Goal: Task Accomplishment & Management: Complete application form

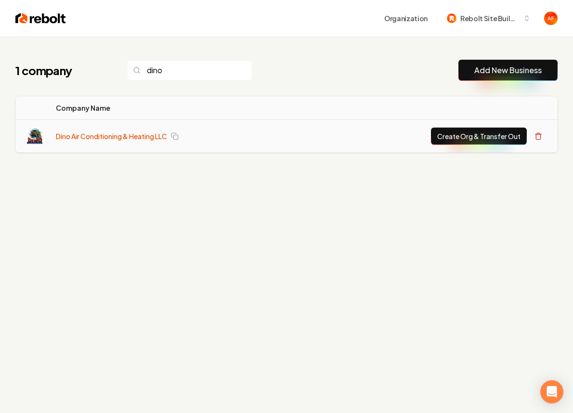
type input "dino"
click at [140, 135] on link "Dino Air Conditioning & Heating LLC" at bounding box center [111, 136] width 111 height 10
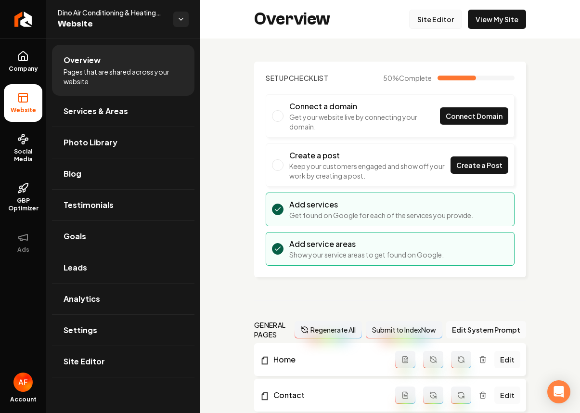
click at [437, 19] on link "Site Editor" at bounding box center [435, 19] width 53 height 19
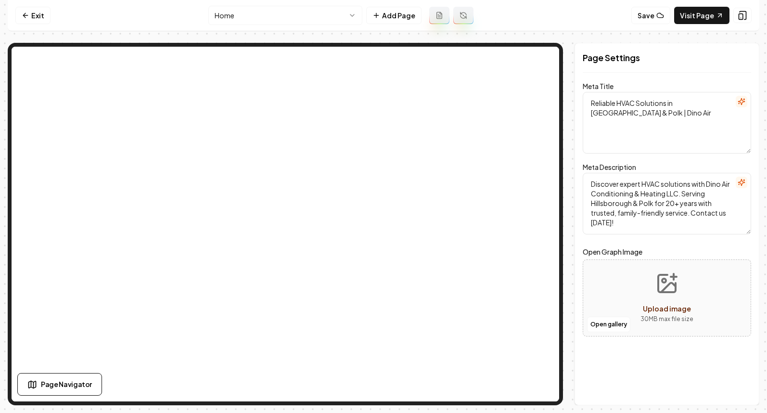
click at [36, 5] on nav "Exit Home Add Page Save Visit Page" at bounding box center [384, 15] width 752 height 31
click at [35, 11] on link "Exit" at bounding box center [32, 15] width 35 height 17
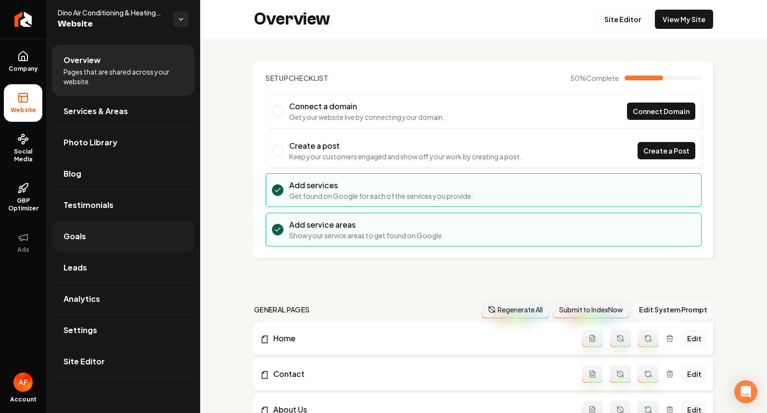
click at [99, 230] on link "Goals" at bounding box center [123, 236] width 143 height 31
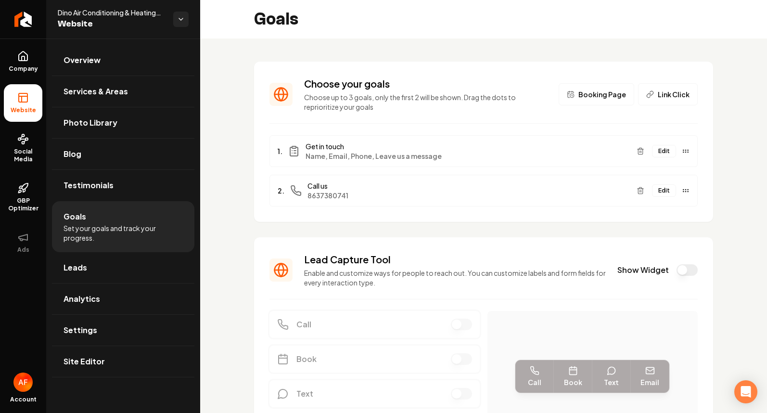
click at [572, 267] on button "Show Widget" at bounding box center [687, 270] width 21 height 12
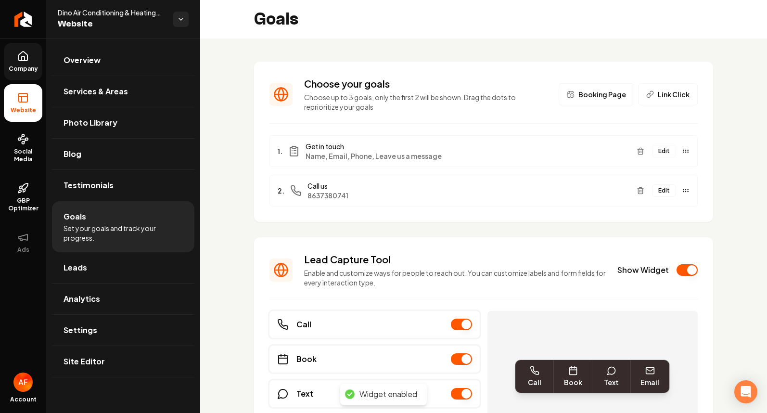
click at [35, 72] on span "Company" at bounding box center [23, 69] width 37 height 8
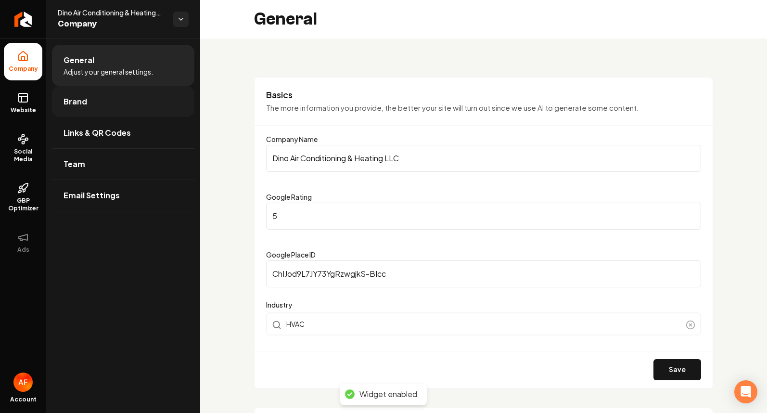
click at [84, 105] on span "Brand" at bounding box center [76, 102] width 24 height 12
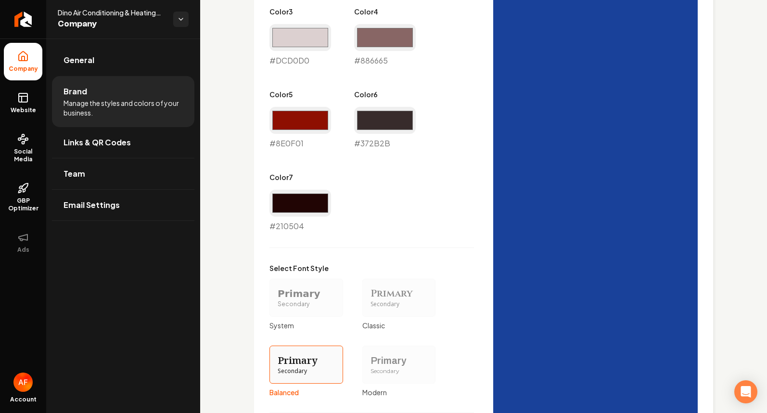
scroll to position [464, 0]
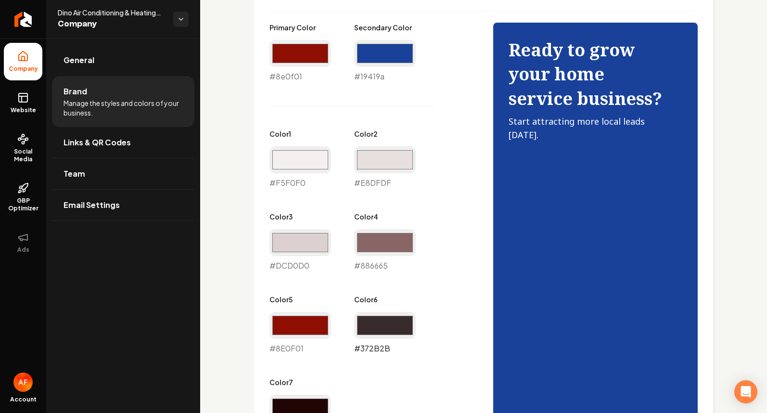
click at [399, 331] on input "#372b2b" at bounding box center [385, 325] width 62 height 27
type input "#18419a"
click at [430, 117] on div "Primary Color #8e0f01 #8e0f01 Secondary Color #19419a #19419a Color 1 #f5f0f0 #…" at bounding box center [372, 230] width 205 height 415
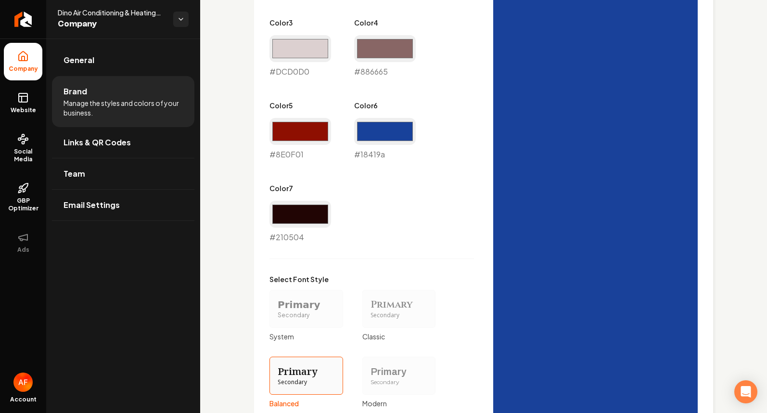
scroll to position [820, 0]
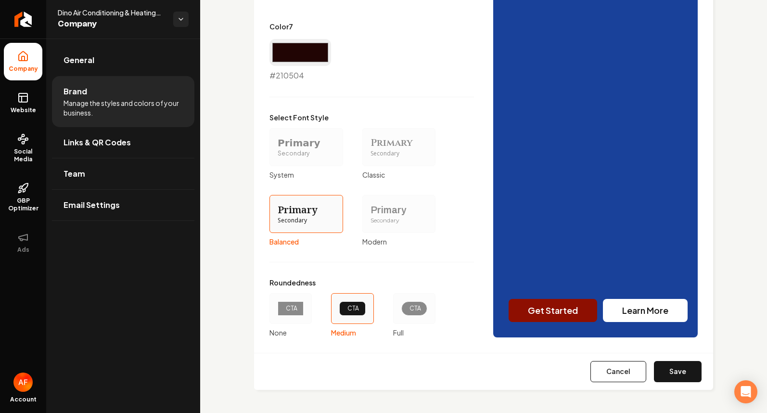
click at [413, 319] on div "CTA" at bounding box center [414, 308] width 42 height 31
click at [401, 312] on button "CTA Full" at bounding box center [397, 309] width 8 height 8
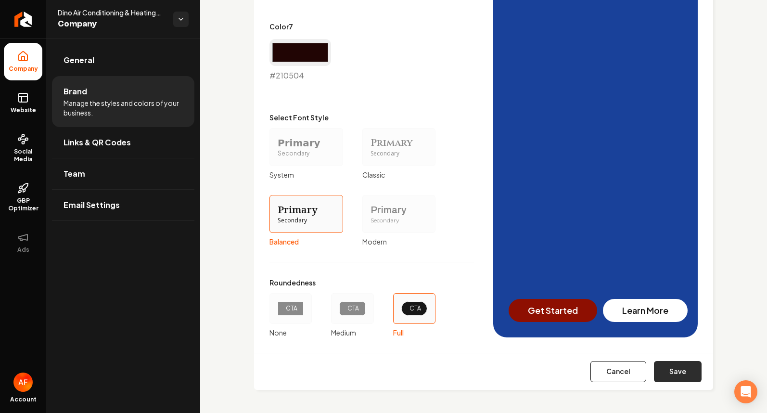
click at [682, 366] on button "Save" at bounding box center [678, 371] width 48 height 21
type input "#f5f0f0"
type input "#e8dfdf"
type input "#dcd0d0"
type input "#8e0f01"
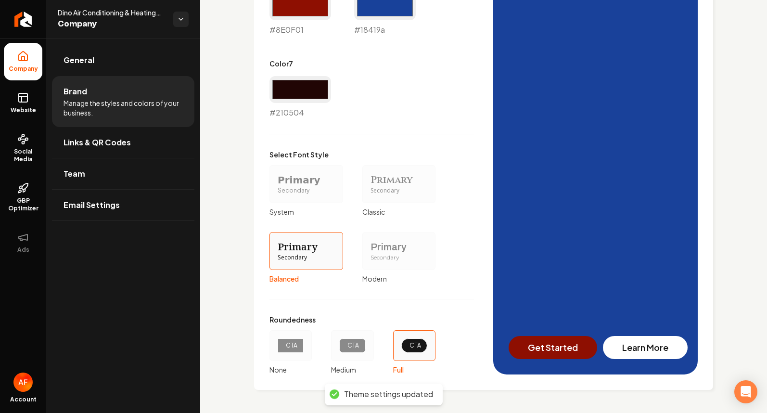
scroll to position [783, 0]
click at [22, 100] on icon at bounding box center [22, 99] width 0 height 6
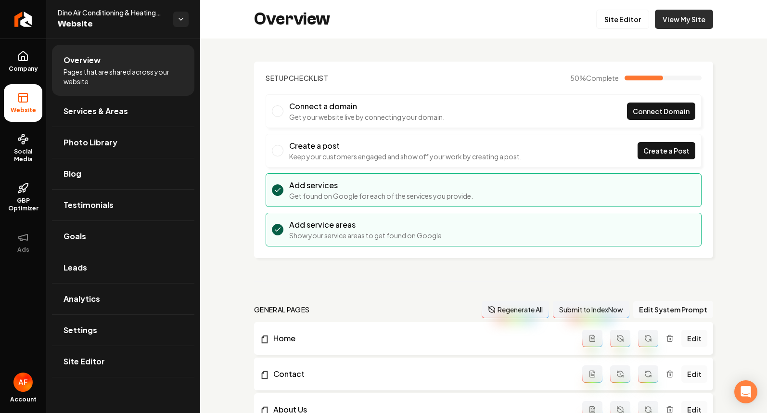
click at [655, 16] on link "View My Site" at bounding box center [684, 19] width 58 height 19
click at [612, 21] on link "Site Editor" at bounding box center [623, 19] width 53 height 19
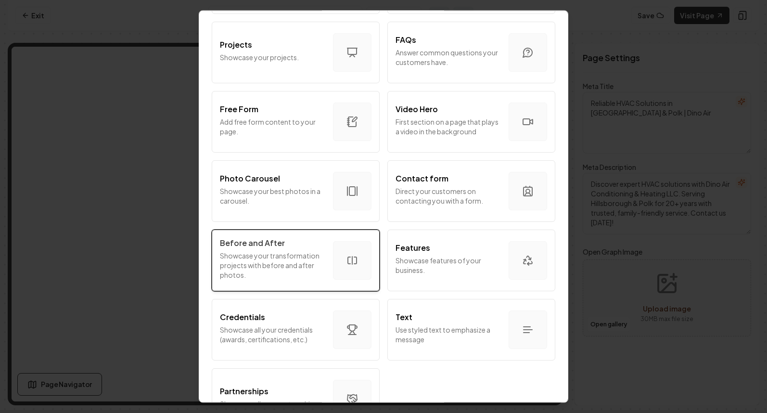
scroll to position [516, 0]
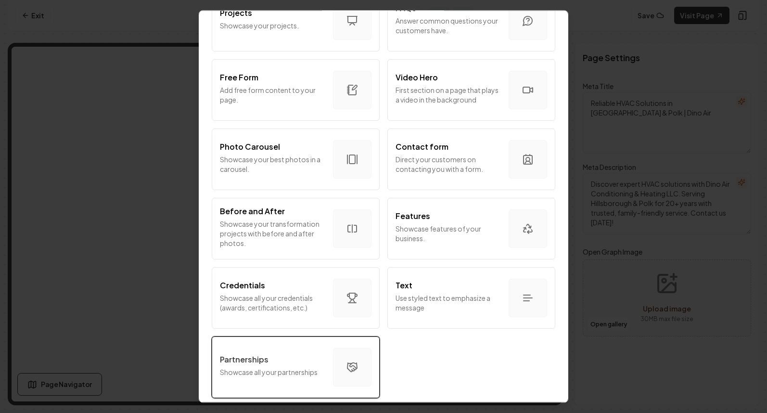
click at [305, 346] on button "Partnerships Showcase all your partnerships" at bounding box center [296, 368] width 168 height 62
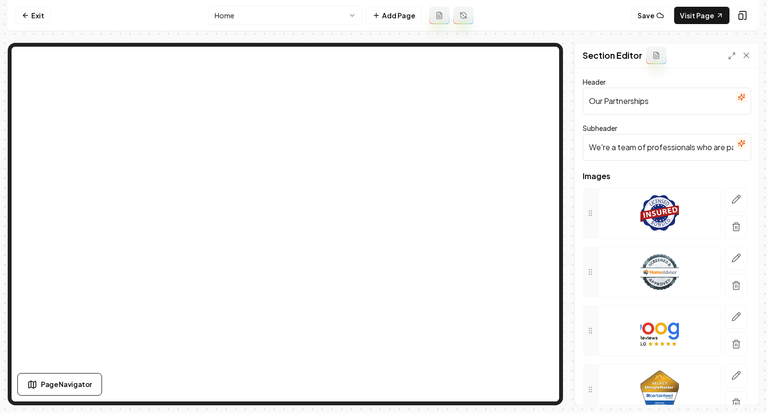
click at [674, 139] on input "We're a team of professionals who are passionate about what we do." at bounding box center [667, 147] width 169 height 27
click at [673, 142] on input "We're a team of professionals who are passionate about what we do." at bounding box center [667, 147] width 169 height 27
click at [635, 100] on input "Our Partnerships" at bounding box center [667, 101] width 169 height 27
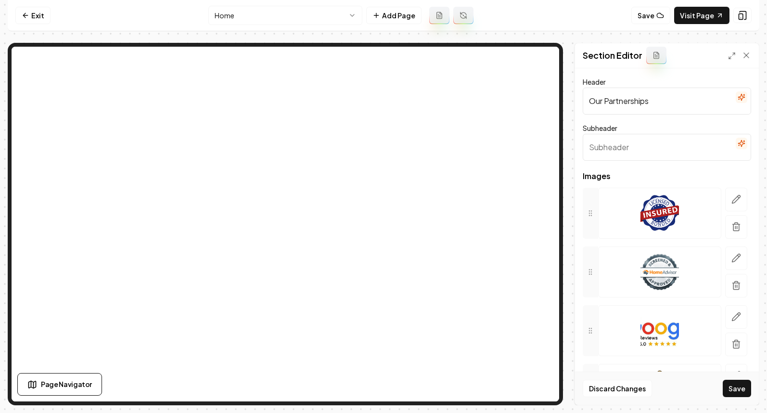
click at [635, 100] on input "Our Partnerships" at bounding box center [667, 101] width 169 height 27
click at [634, 100] on input "Our Partnerships" at bounding box center [667, 101] width 169 height 27
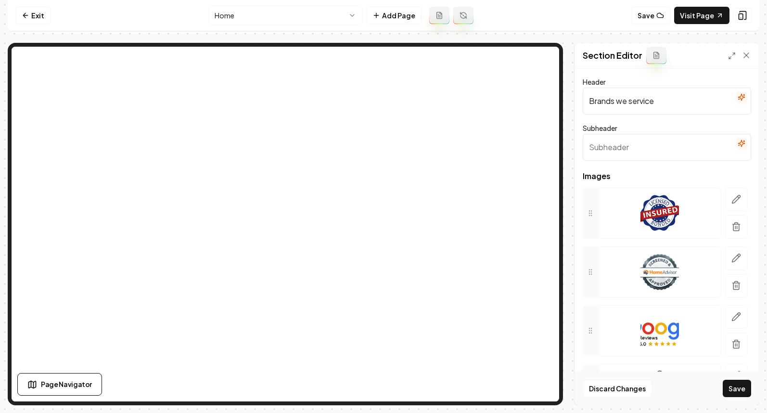
click at [629, 99] on input "Brands we service" at bounding box center [667, 101] width 169 height 27
click at [631, 100] on input "Brands we service" at bounding box center [667, 101] width 169 height 27
click at [622, 101] on input "Brands we Service" at bounding box center [667, 101] width 169 height 27
type input "Brands We Service"
click at [735, 193] on button "button" at bounding box center [737, 200] width 22 height 24
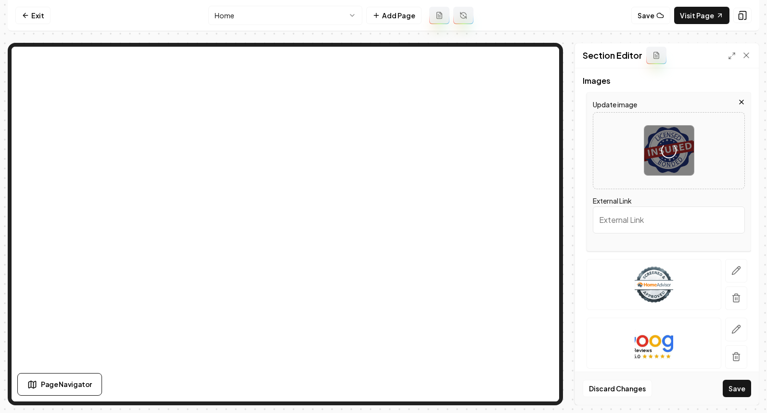
scroll to position [188, 0]
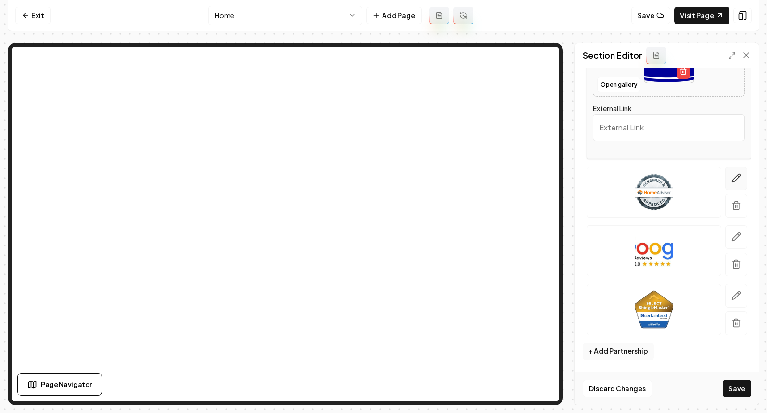
click at [733, 172] on button "button" at bounding box center [737, 179] width 22 height 24
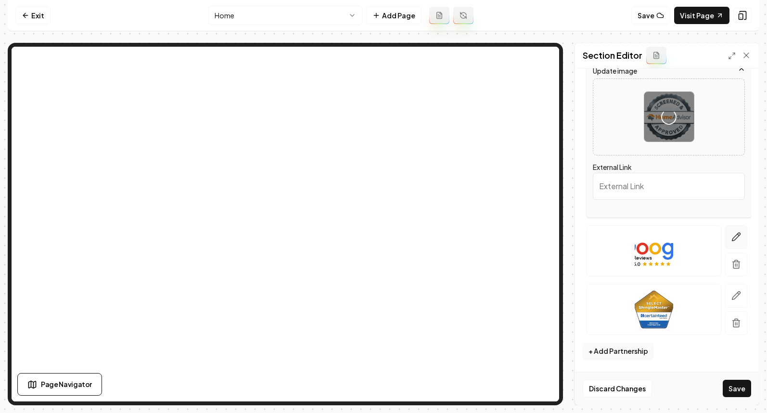
click at [732, 238] on icon "button" at bounding box center [737, 237] width 10 height 10
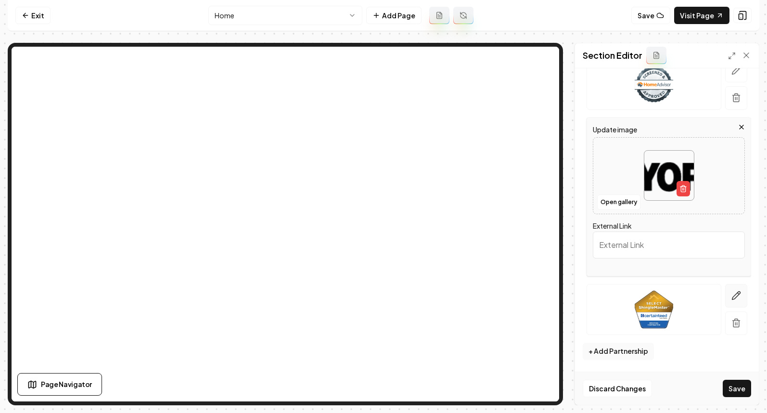
click at [732, 292] on icon "button" at bounding box center [737, 296] width 10 height 10
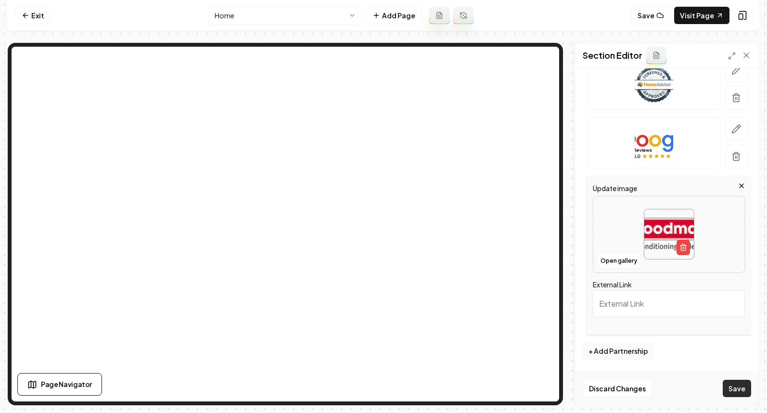
click at [734, 387] on button "Save" at bounding box center [737, 388] width 28 height 17
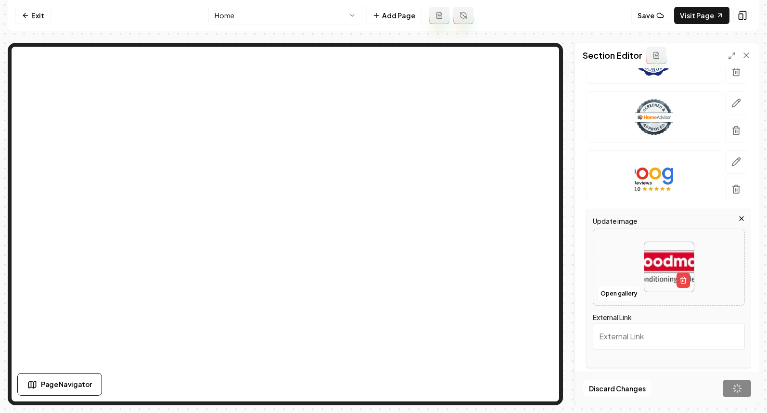
scroll to position [0, 0]
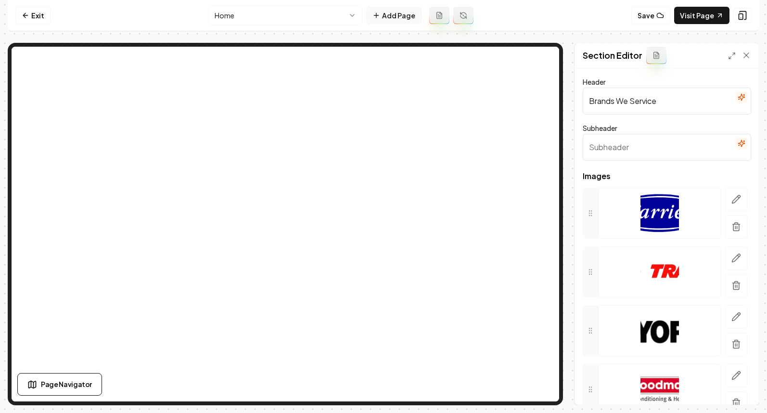
click at [392, 20] on button "Add Page" at bounding box center [393, 15] width 55 height 17
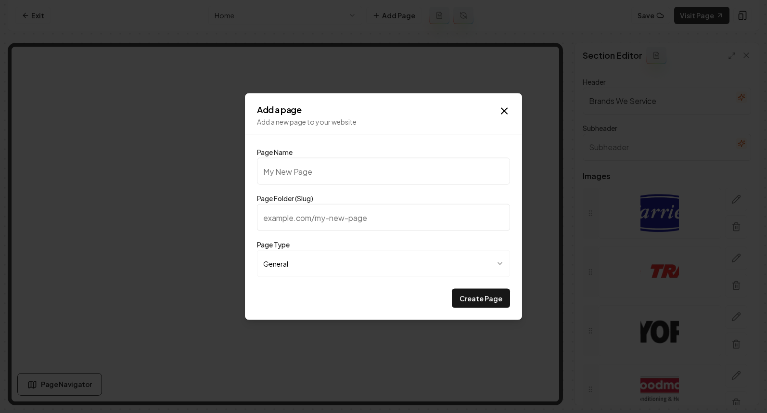
type input "P"
type input "p"
type input "Pr"
type input "pr"
type input "Pri"
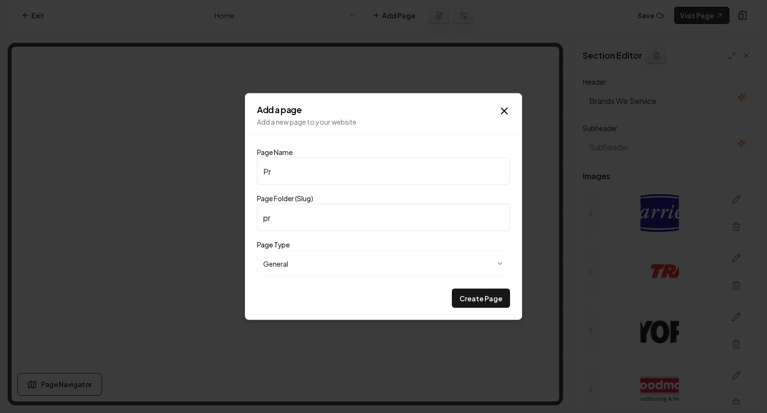
type input "pri"
type input "Pric"
type input "pric"
type input "Prici"
type input "prici"
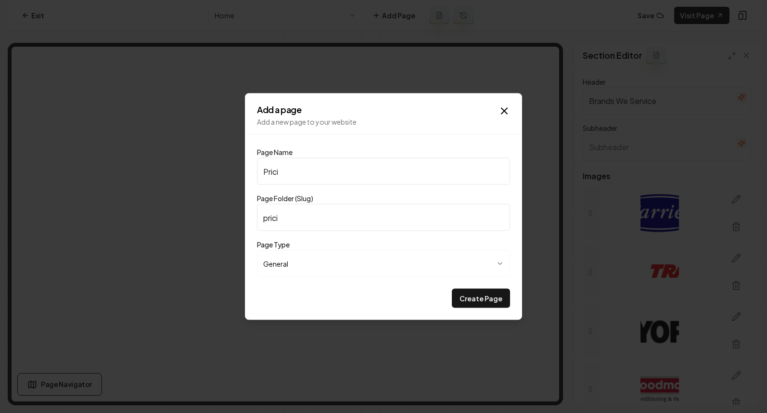
type input "Pricin"
type input "pricin"
type input "Pricing"
type input "pricing"
type input "Pricing"
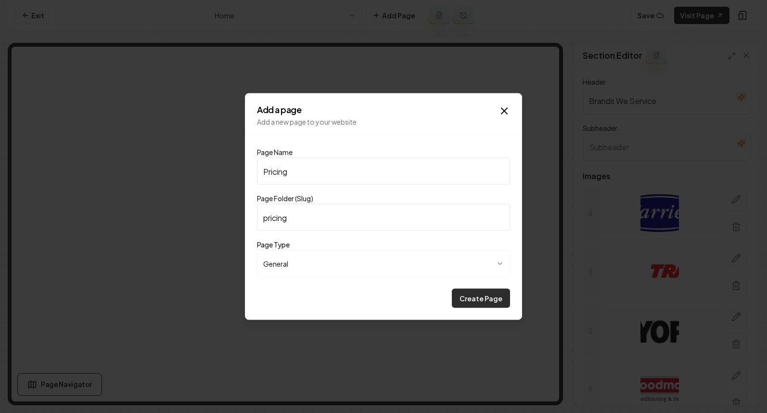
click at [482, 301] on button "Create Page" at bounding box center [481, 298] width 58 height 19
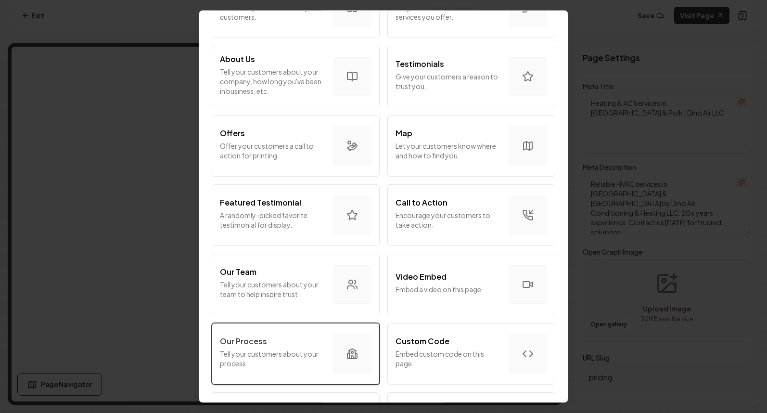
scroll to position [203, 0]
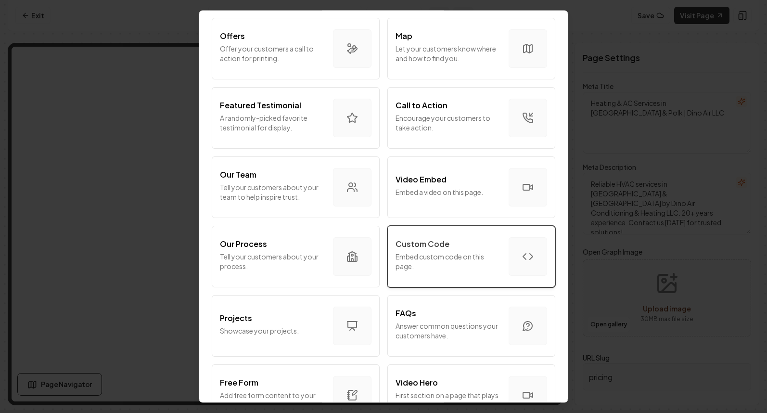
click at [542, 248] on button "Custom Code Embed custom code on this page." at bounding box center [472, 257] width 168 height 62
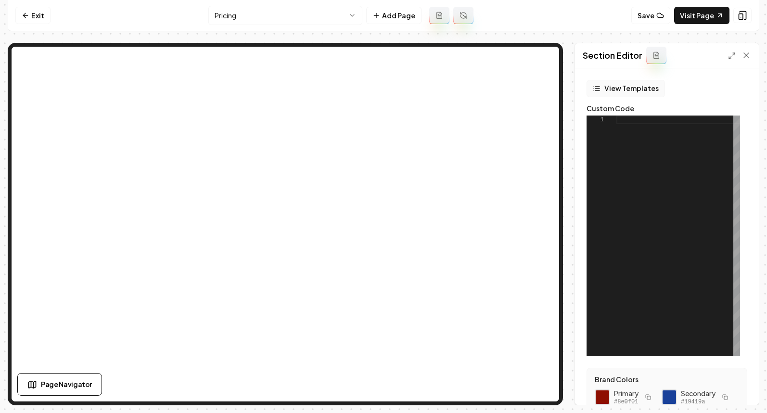
click at [600, 91] on icon "button" at bounding box center [597, 89] width 8 height 8
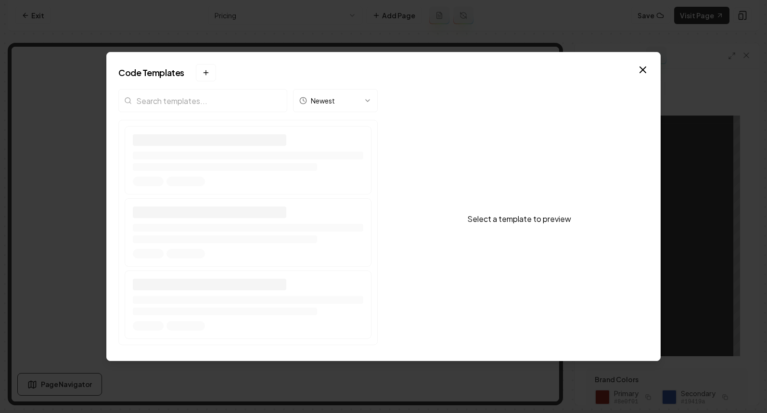
click at [208, 111] on input "search" at bounding box center [202, 100] width 169 height 23
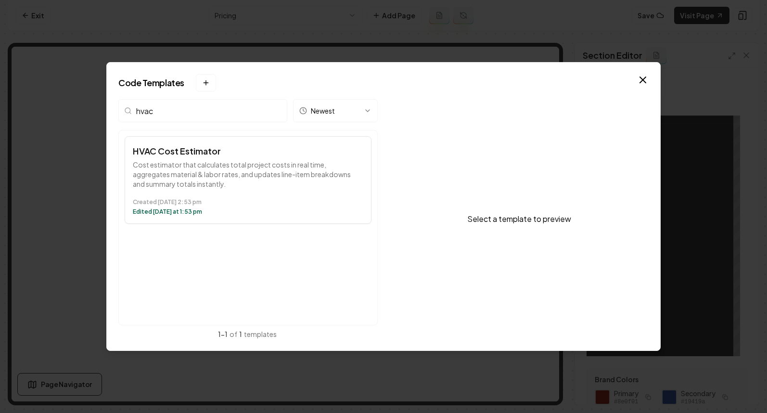
type input "hvac"
click at [195, 162] on p "Cost estimator that calculates total project costs in real time, aggregates mat…" at bounding box center [248, 174] width 231 height 29
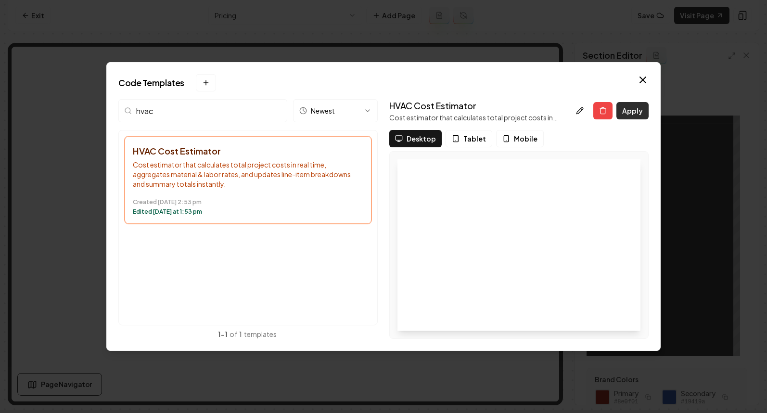
click at [641, 108] on button "Apply" at bounding box center [633, 110] width 32 height 17
type textarea "**********"
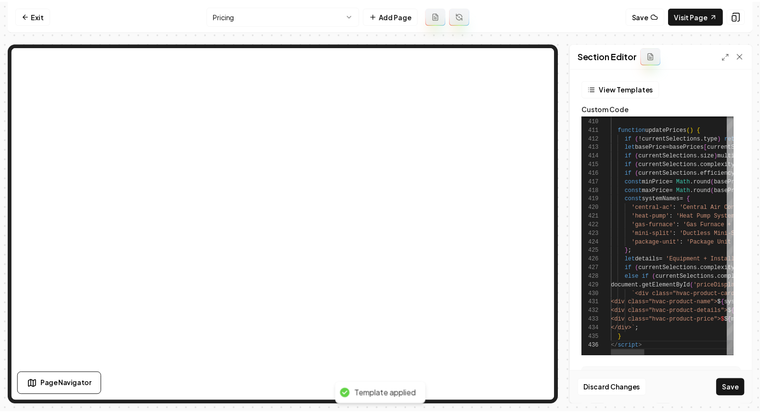
scroll to position [43, 31]
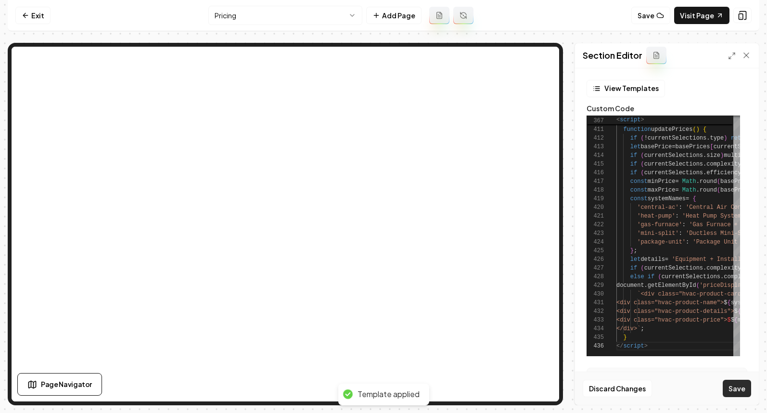
click at [730, 384] on button "Save" at bounding box center [737, 388] width 28 height 17
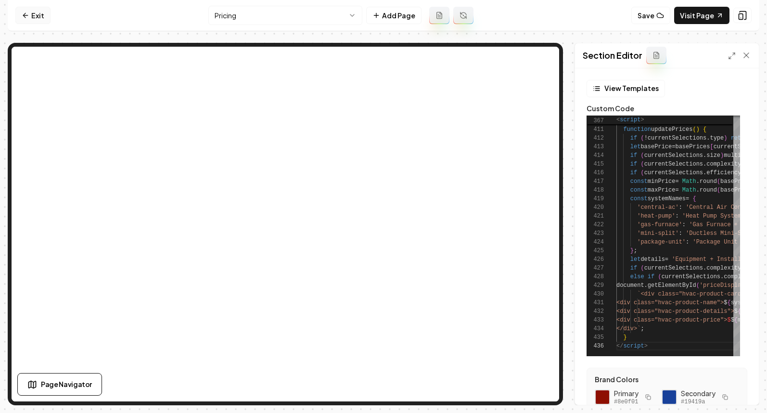
click at [24, 13] on icon at bounding box center [26, 16] width 8 height 8
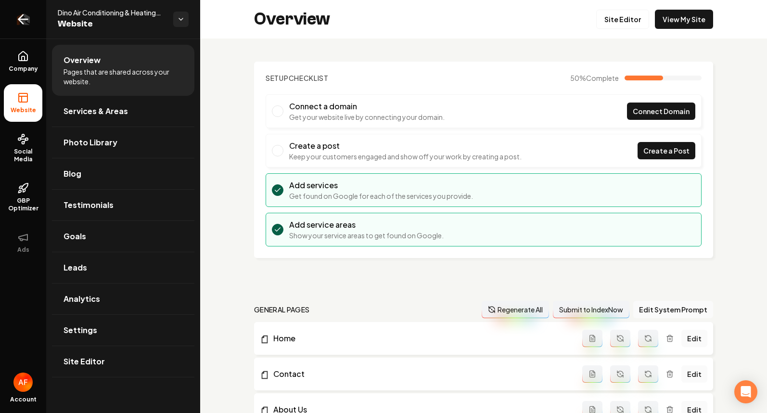
click at [6, 15] on link "Return to dashboard" at bounding box center [23, 19] width 46 height 39
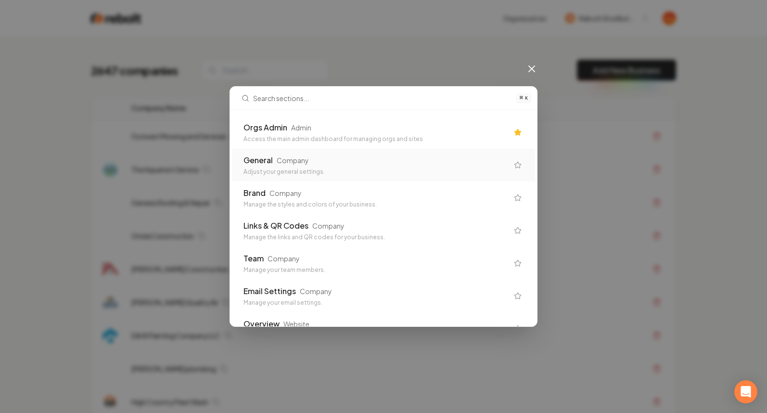
click at [454, 129] on div "Orgs Admin Admin" at bounding box center [376, 128] width 265 height 12
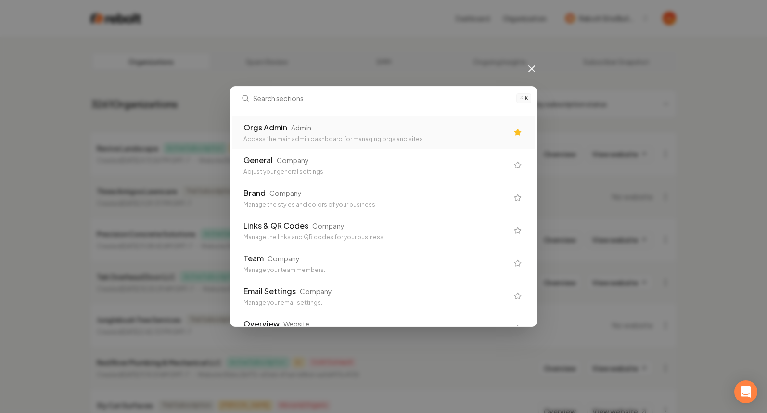
click at [288, 143] on div "Access the main admin dashboard for managing orgs and sites" at bounding box center [376, 139] width 265 height 8
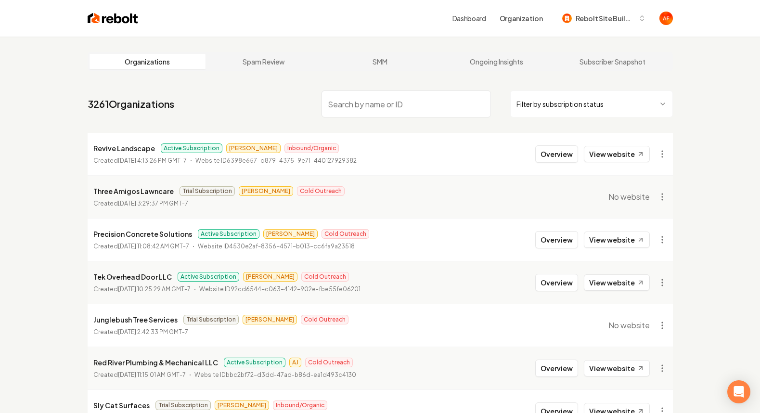
click at [87, 19] on div "Dashboard Organization Rebolt Site Builder" at bounding box center [380, 18] width 616 height 37
drag, startPoint x: 90, startPoint y: 19, endPoint x: 169, endPoint y: 1, distance: 81.8
click at [90, 19] on img at bounding box center [113, 18] width 51 height 13
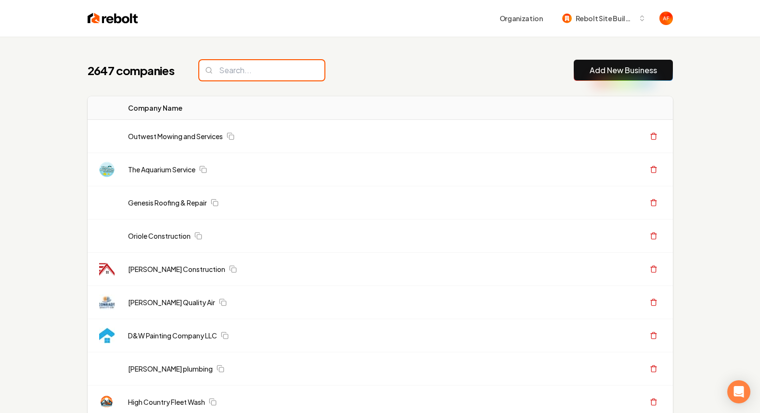
click at [260, 71] on input "search" at bounding box center [261, 70] width 125 height 20
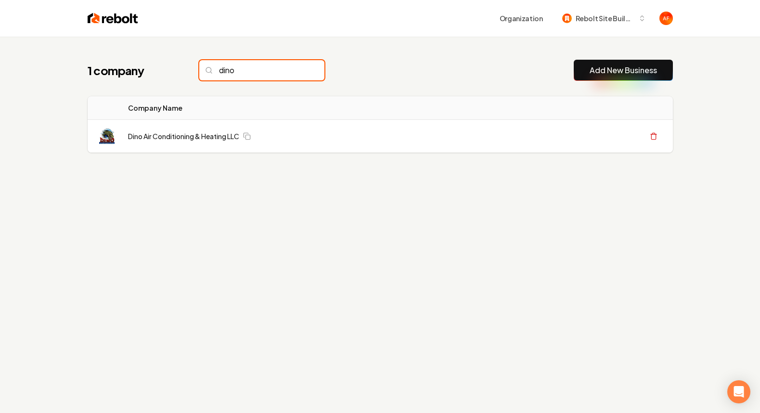
type input "dino"
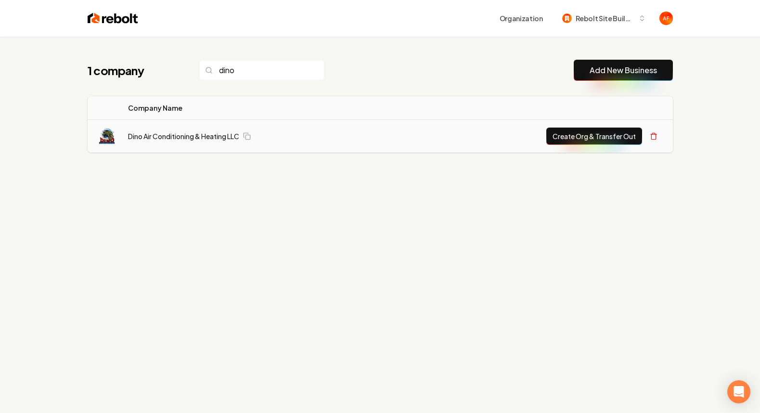
drag, startPoint x: 595, startPoint y: 155, endPoint x: 595, endPoint y: 149, distance: 6.3
click at [595, 153] on div "Logo Company Name Actions Dino Air Conditioning & Heating LLC Create Org & Tran…" at bounding box center [380, 124] width 616 height 64
click at [588, 129] on button "Create Org & Transfer Out" at bounding box center [594, 136] width 96 height 17
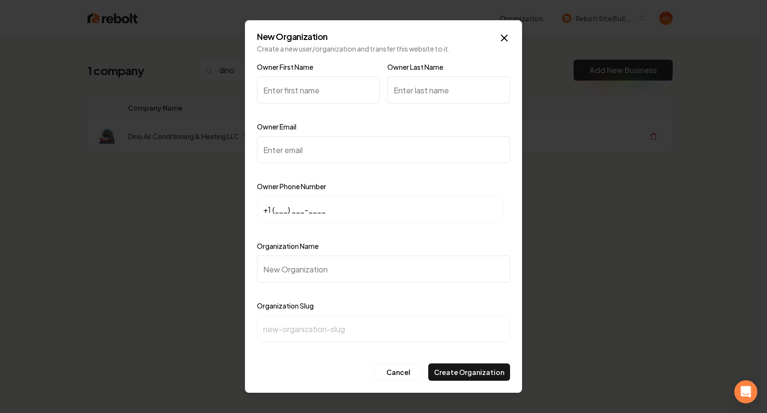
type input "K"
type input "Kristin"
click at [436, 90] on input "Owner Last Name" at bounding box center [449, 90] width 123 height 27
type input "Toole"
click at [314, 196] on input at bounding box center [380, 209] width 247 height 27
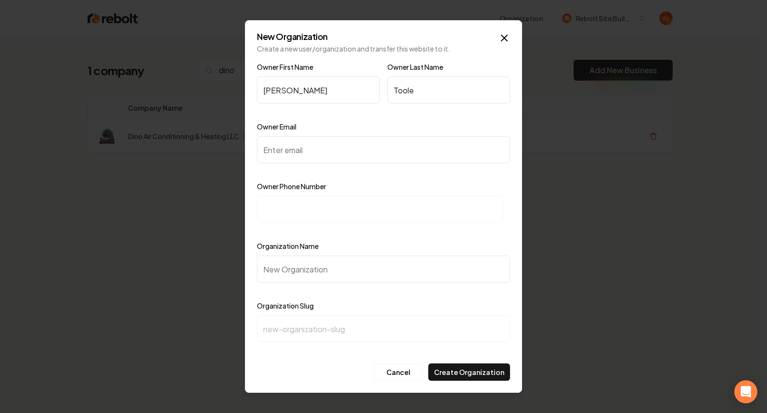
paste input "+1 (863) 738-0741"
type input "+1 (863) 738-0741"
click at [302, 158] on input "Owner Email" at bounding box center [383, 149] width 253 height 27
paste input "[EMAIL_ADDRESS][DOMAIN_NAME]"
type input "[EMAIL_ADDRESS][DOMAIN_NAME]"
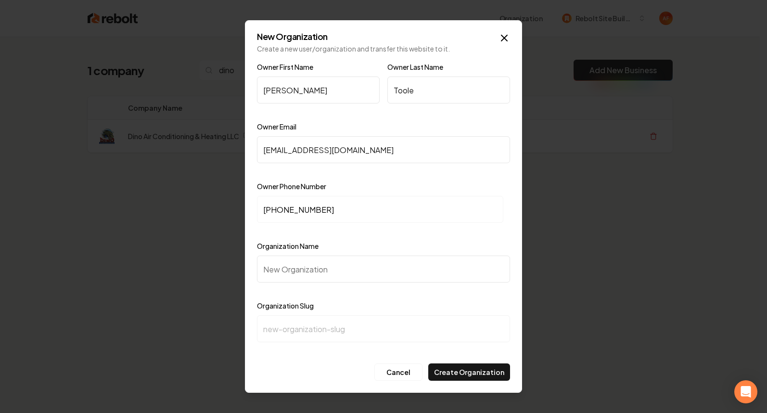
click at [323, 266] on input "Organization Name" at bounding box center [383, 269] width 253 height 27
paste input "Dino Air Conditioning & Heating Llc Air"
type input "Dino Air Conditioning & Heating Llc Air"
type input "dino-air-conditioning-heating-llc-air"
drag, startPoint x: 421, startPoint y: 272, endPoint x: 391, endPoint y: 266, distance: 30.3
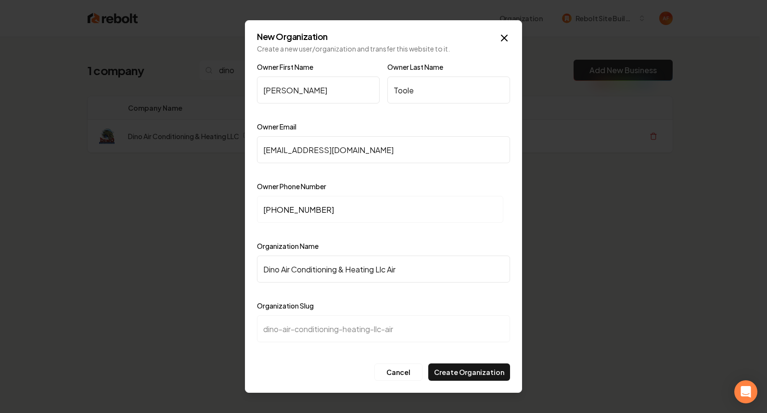
click at [391, 266] on input "Dino Air Conditioning & Heating Llc Air" at bounding box center [383, 269] width 253 height 27
type input "Dino Air Conditioning & Heating Llc"
type input "dino-air-conditioning-heating-llc"
type input "Dino Air Conditioning & Heating Llc"
click at [470, 370] on button "Create Organization" at bounding box center [469, 372] width 82 height 17
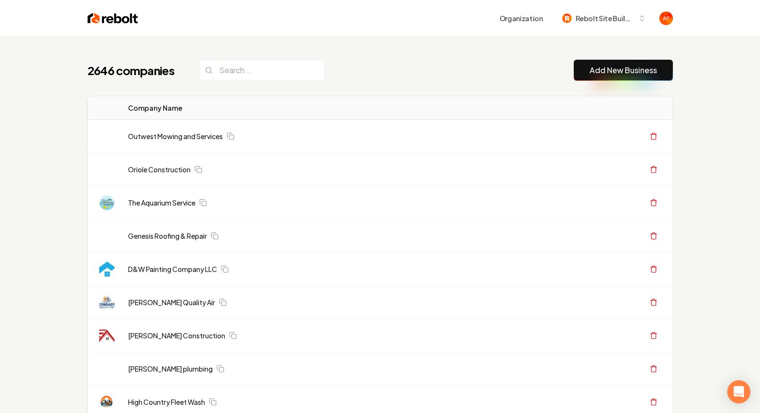
click at [284, 80] on div "2646 companies Add New Business" at bounding box center [380, 70] width 585 height 21
click at [285, 75] on input "search" at bounding box center [261, 70] width 125 height 20
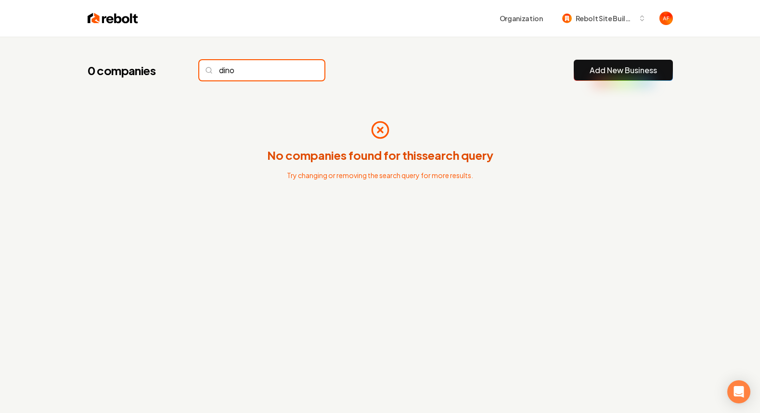
click at [253, 74] on input "dino" at bounding box center [261, 70] width 125 height 20
click at [252, 73] on input "dino" at bounding box center [261, 70] width 125 height 20
type input "dino"
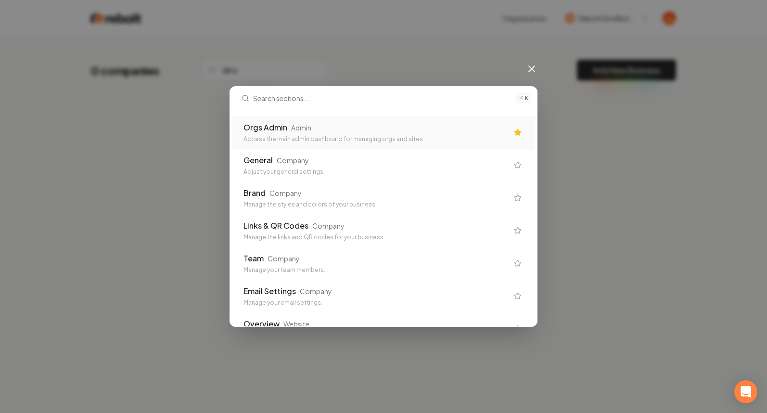
click at [441, 126] on div "Orgs Admin Admin" at bounding box center [376, 128] width 265 height 12
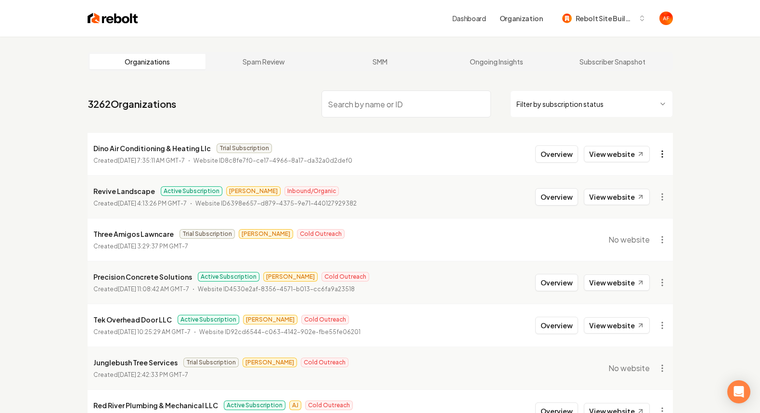
click at [661, 156] on html "Dashboard Organization Rebolt Site Builder Organizations Spam Review SMM Ongoin…" at bounding box center [380, 206] width 760 height 413
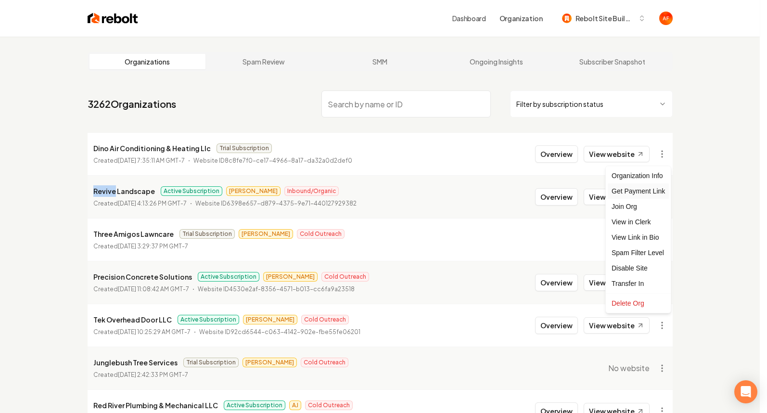
click at [641, 188] on div "Get Payment Link" at bounding box center [638, 190] width 61 height 15
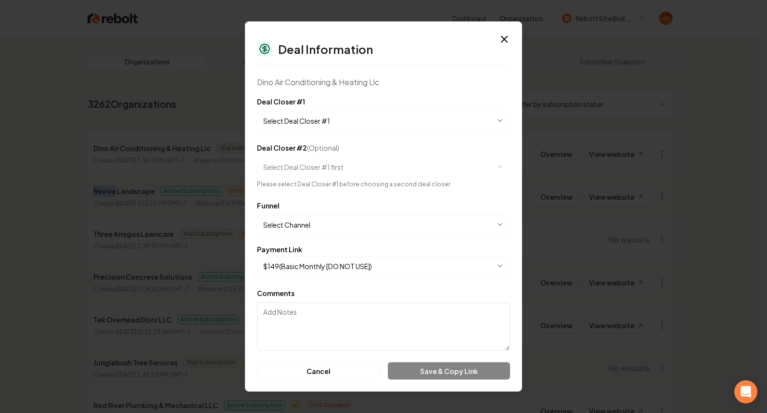
click at [328, 269] on body "Dashboard Organization Rebolt Site Builder Organizations Spam Review SMM Ongoin…" at bounding box center [380, 206] width 760 height 413
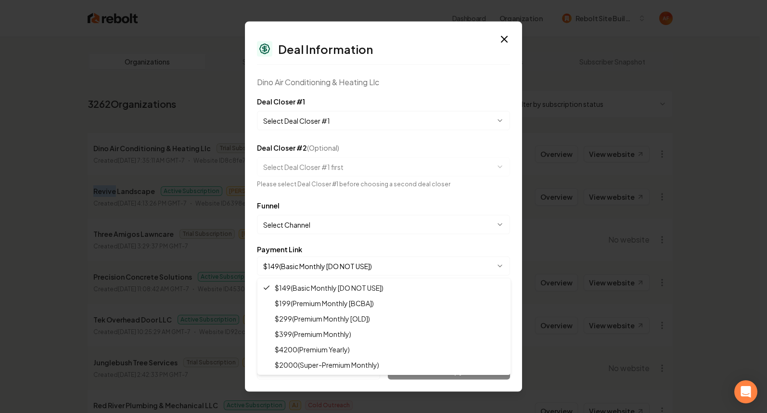
select select "**********"
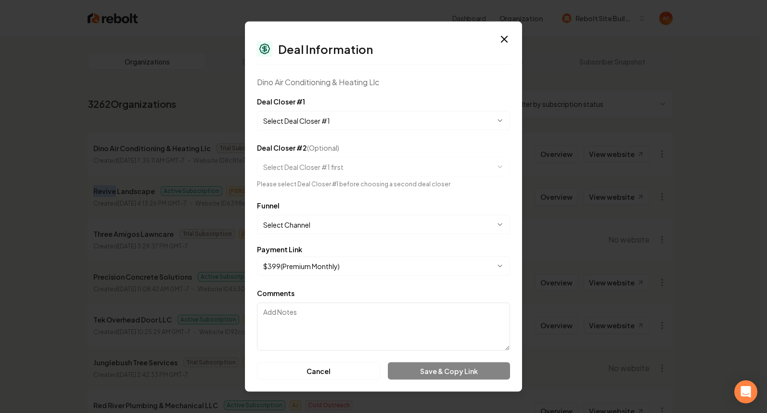
click at [327, 121] on body "Dashboard Organization Rebolt Site Builder Organizations Spam Review SMM Ongoin…" at bounding box center [380, 206] width 760 height 413
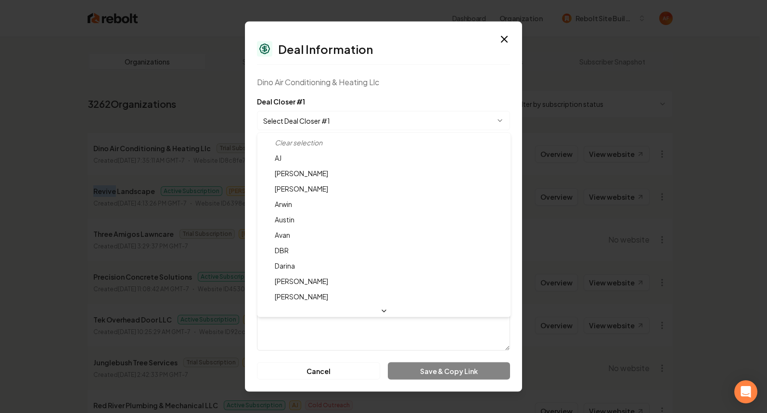
select select "**********"
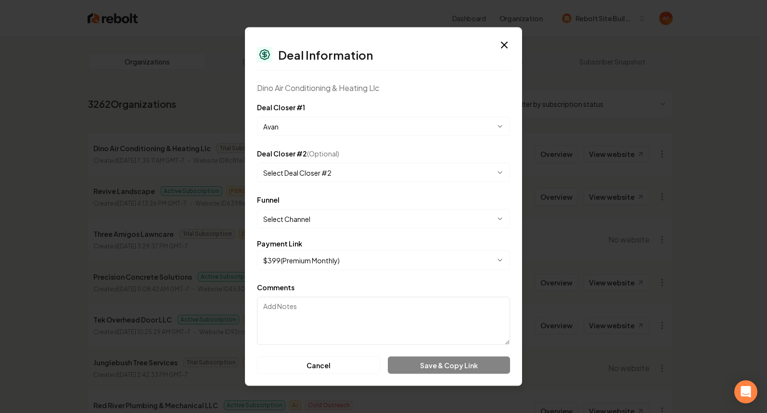
click at [347, 234] on form "**********" at bounding box center [383, 238] width 253 height 273
click at [350, 230] on form "**********" at bounding box center [383, 238] width 253 height 273
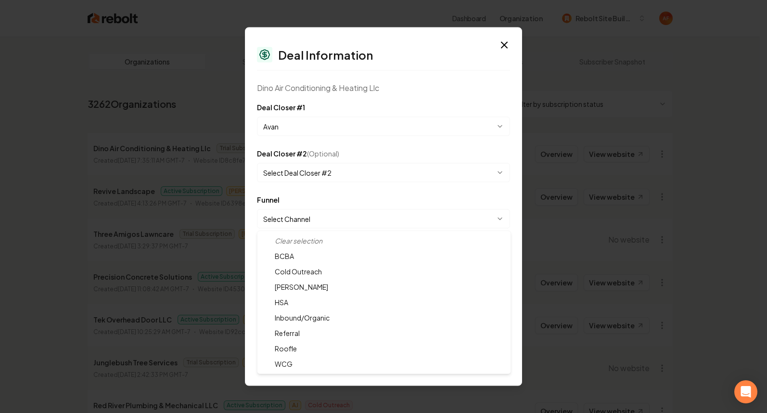
click at [352, 226] on body "Dashboard Organization Rebolt Site Builder Organizations Spam Review SMM Ongoin…" at bounding box center [380, 206] width 760 height 413
select select "**********"
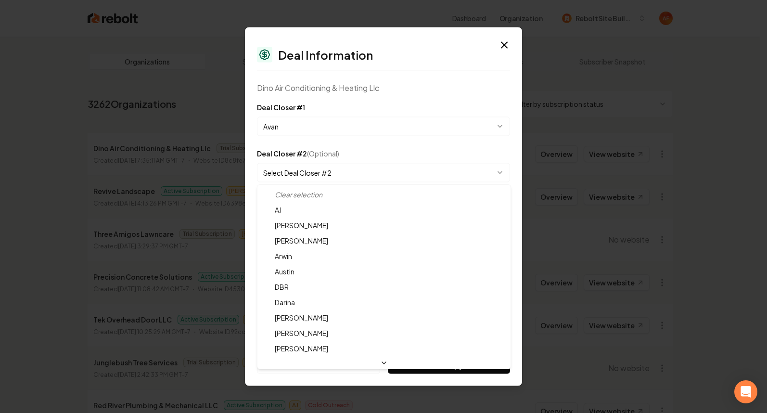
click at [380, 182] on body "Dashboard Organization Rebolt Site Builder Organizations Spam Review SMM Ongoin…" at bounding box center [380, 206] width 760 height 413
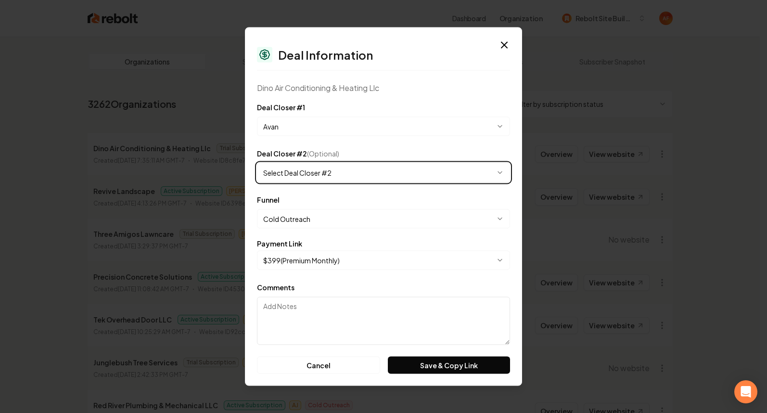
click at [405, 150] on body "Dashboard Organization Rebolt Site Builder Organizations Spam Review SMM Ongoin…" at bounding box center [380, 206] width 760 height 413
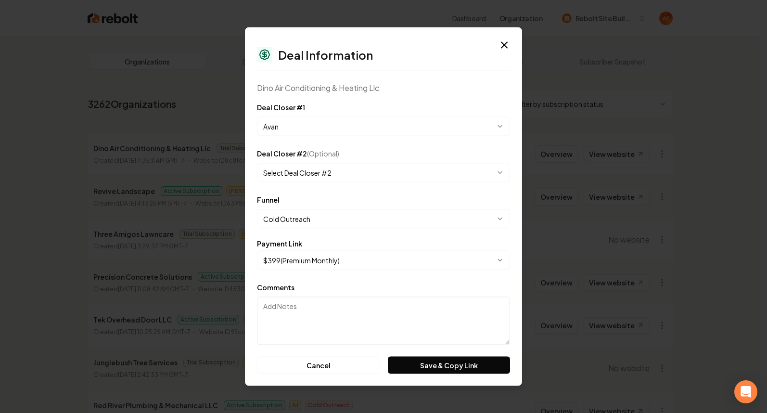
click at [301, 258] on body "Dashboard Organization Rebolt Site Builder Organizations Spam Review SMM Ongoin…" at bounding box center [380, 206] width 760 height 413
click at [434, 364] on button "Save & Copy Link" at bounding box center [449, 365] width 122 height 17
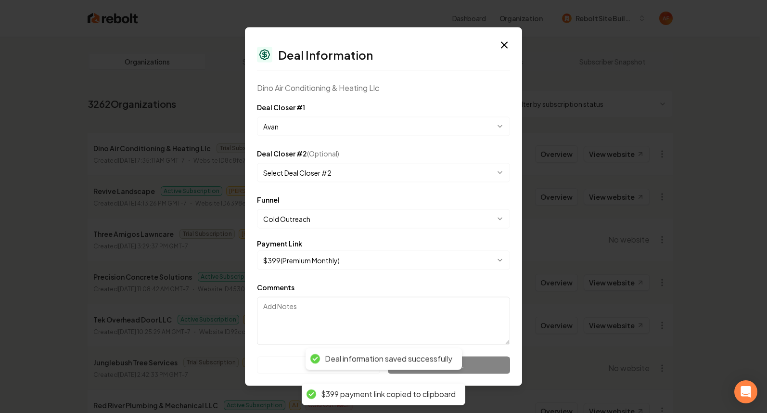
select select "**********"
